Goal: Find specific page/section: Find specific page/section

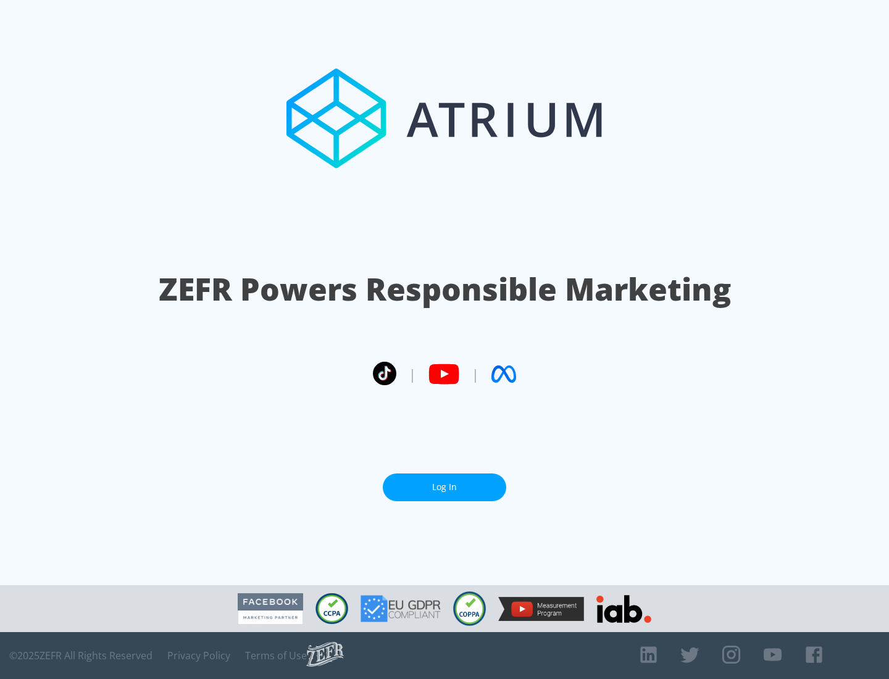
click at [444, 487] on link "Log In" at bounding box center [444, 487] width 123 height 28
